Goal: Browse casually

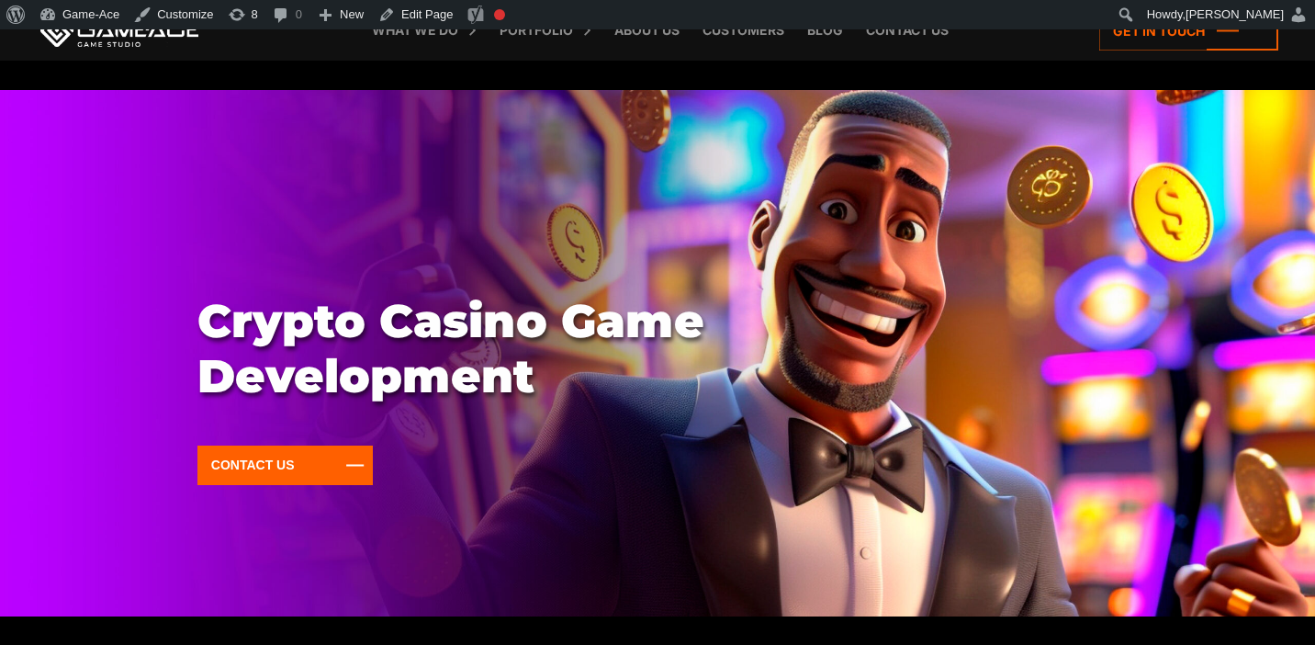
click at [143, 45] on link at bounding box center [119, 30] width 165 height 33
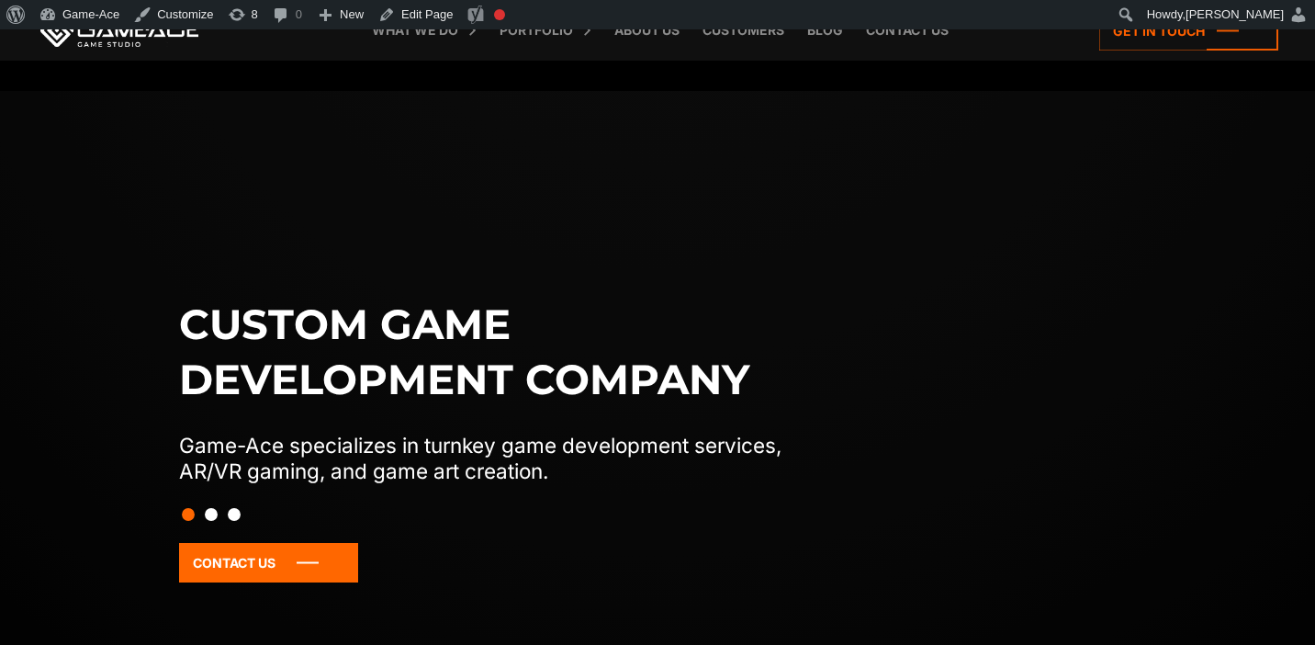
click at [213, 516] on button "Slide 2" at bounding box center [211, 514] width 13 height 31
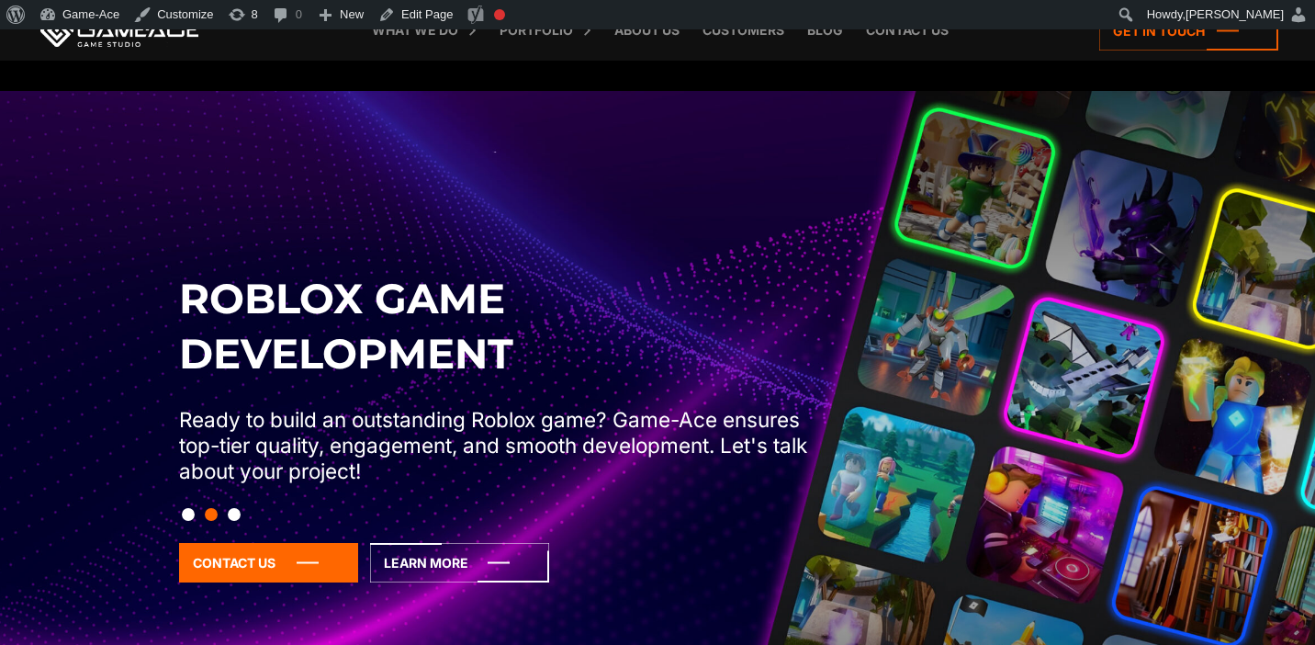
click at [239, 517] on button "Slide 3" at bounding box center [234, 514] width 13 height 31
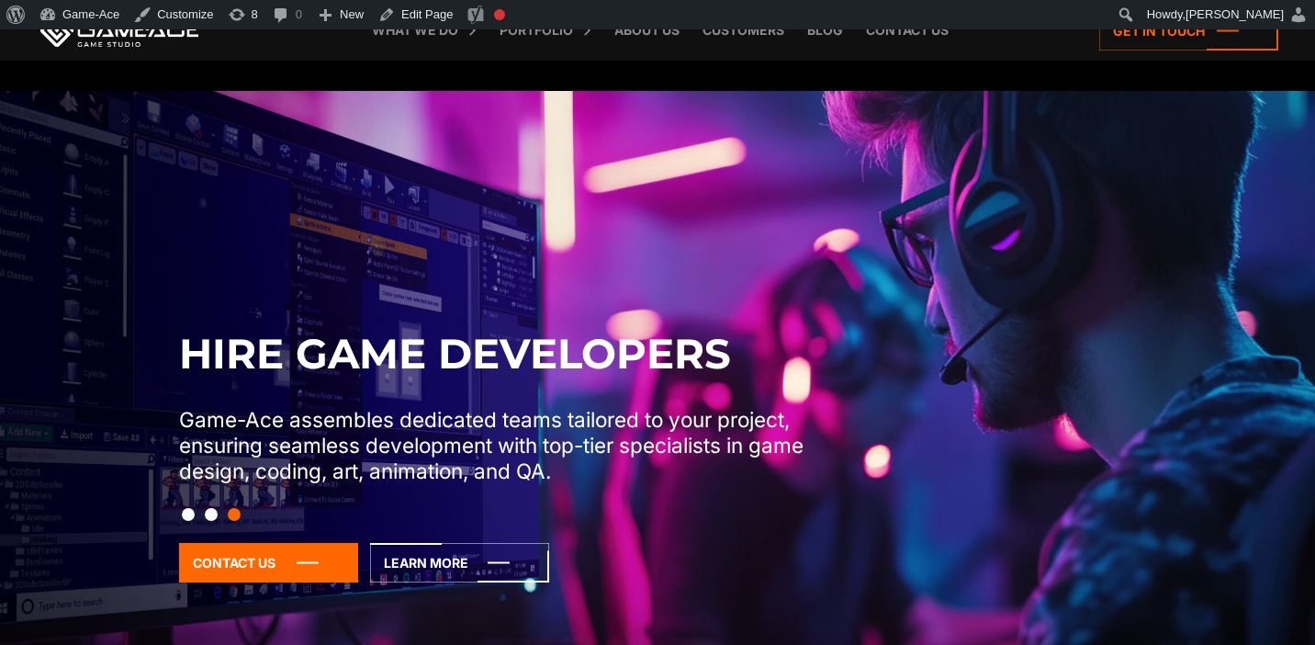
click at [264, 275] on img at bounding box center [657, 413] width 1315 height 645
